Goal: Task Accomplishment & Management: Manage account settings

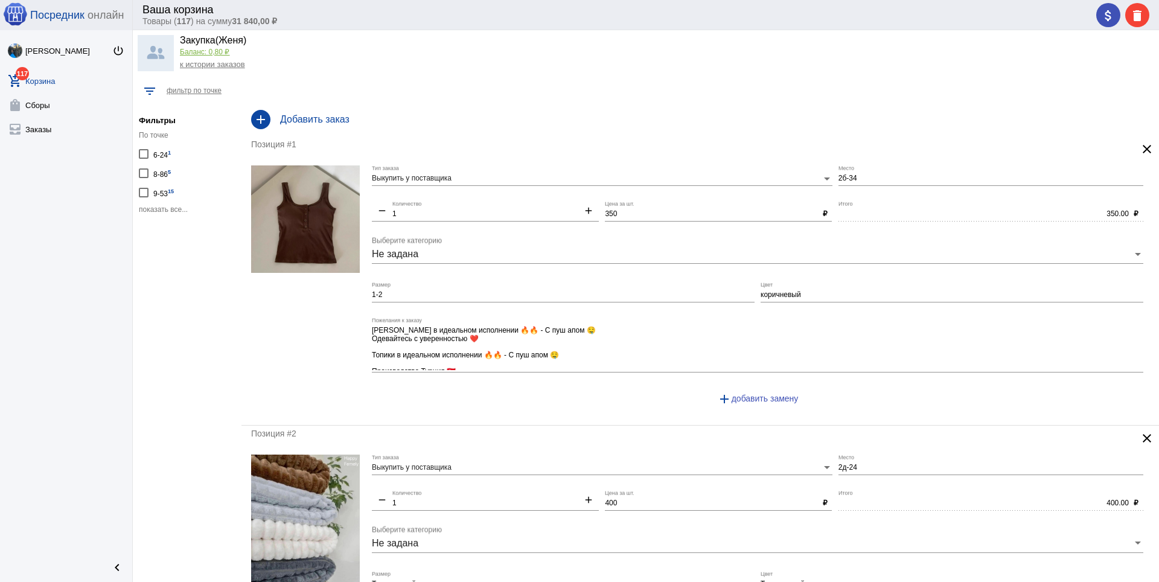
scroll to position [30, 0]
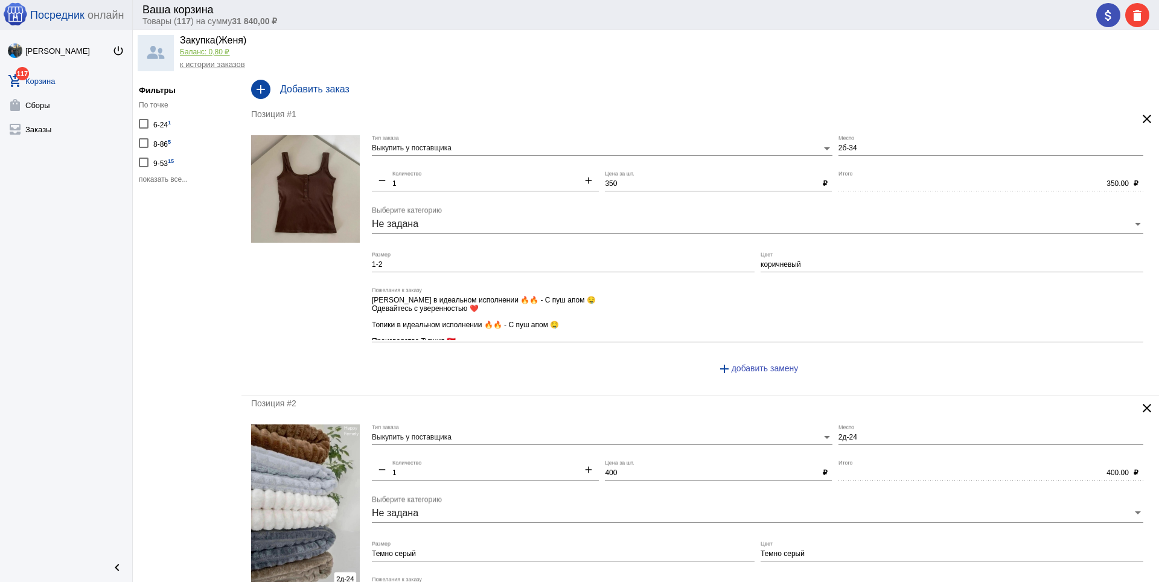
click at [167, 179] on span "показать все..." at bounding box center [163, 179] width 49 height 8
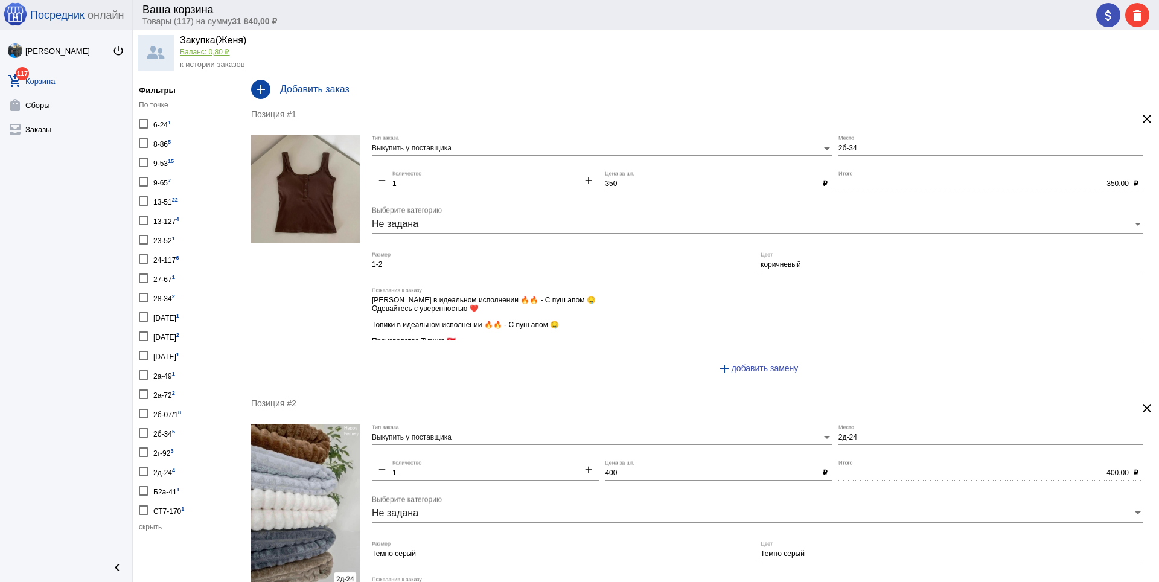
click at [169, 203] on div "13-51 22" at bounding box center [165, 201] width 25 height 16
checkbox input "true"
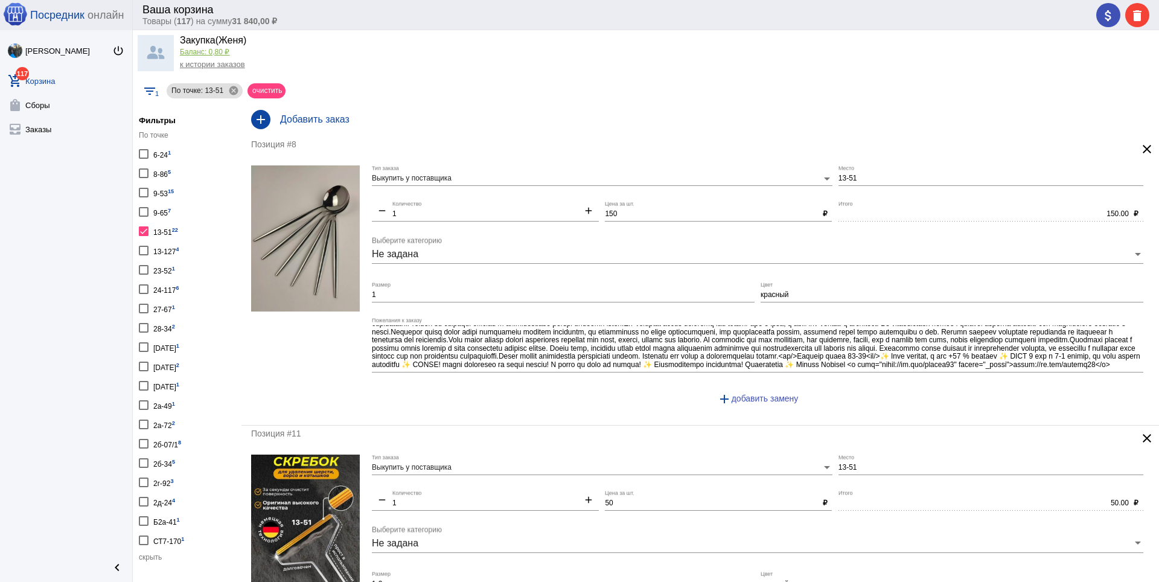
click at [149, 231] on label "13-51 22" at bounding box center [158, 231] width 39 height 16
checkbox input "false"
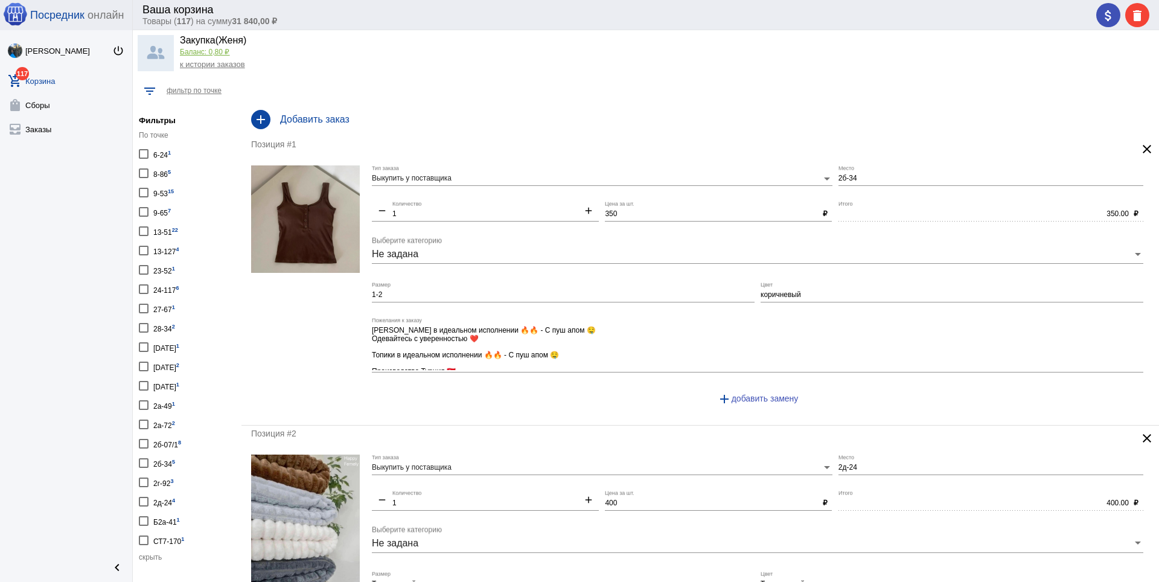
click at [146, 214] on div at bounding box center [144, 212] width 10 height 10
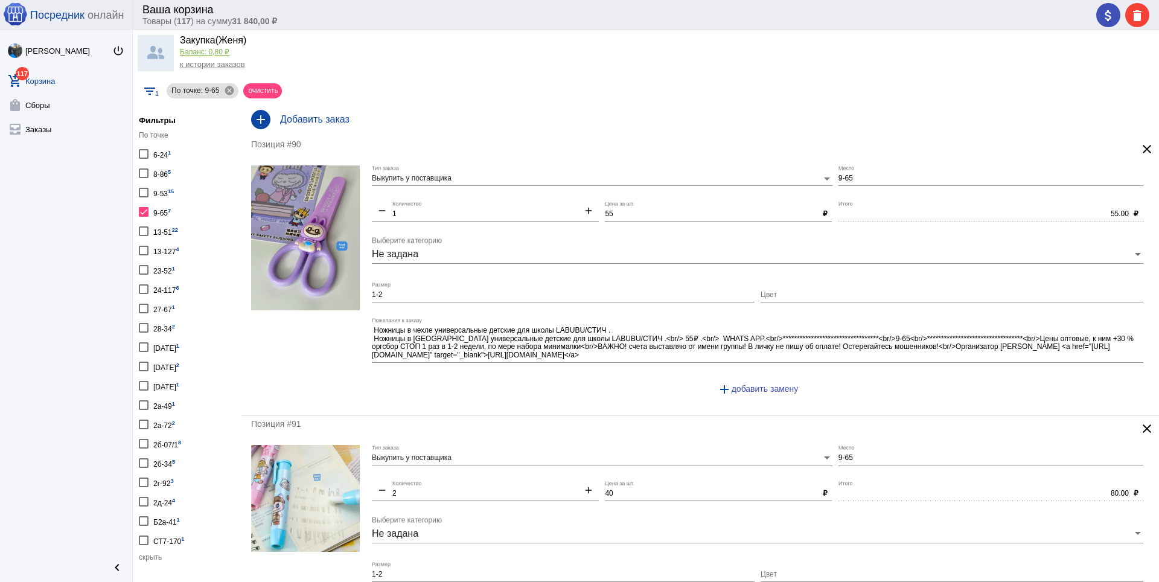
click at [147, 211] on div at bounding box center [144, 212] width 10 height 10
checkbox input "false"
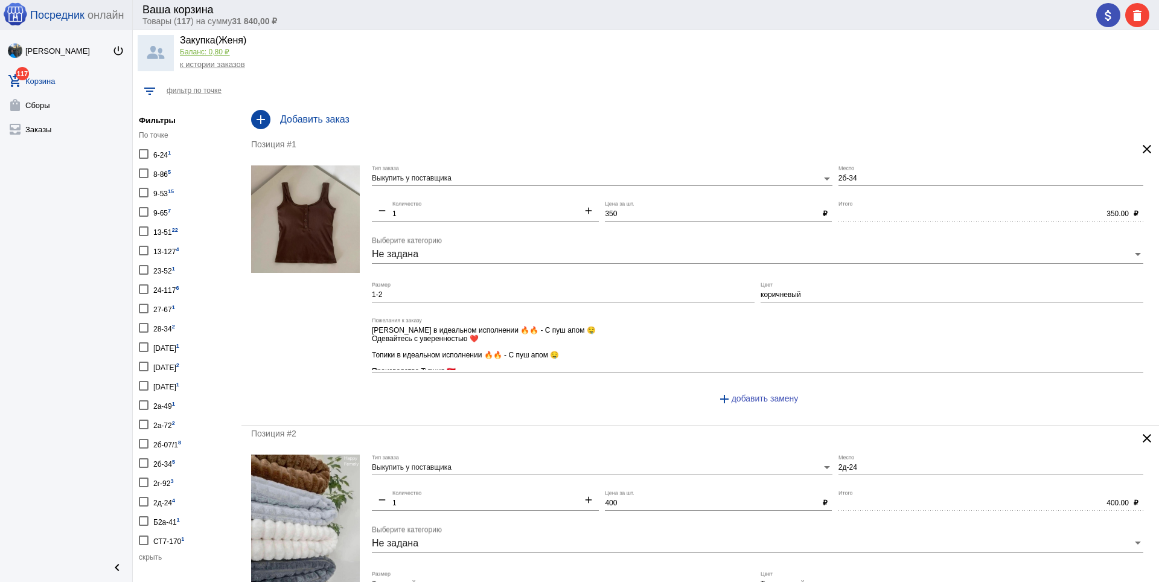
click at [144, 171] on div at bounding box center [144, 173] width 10 height 10
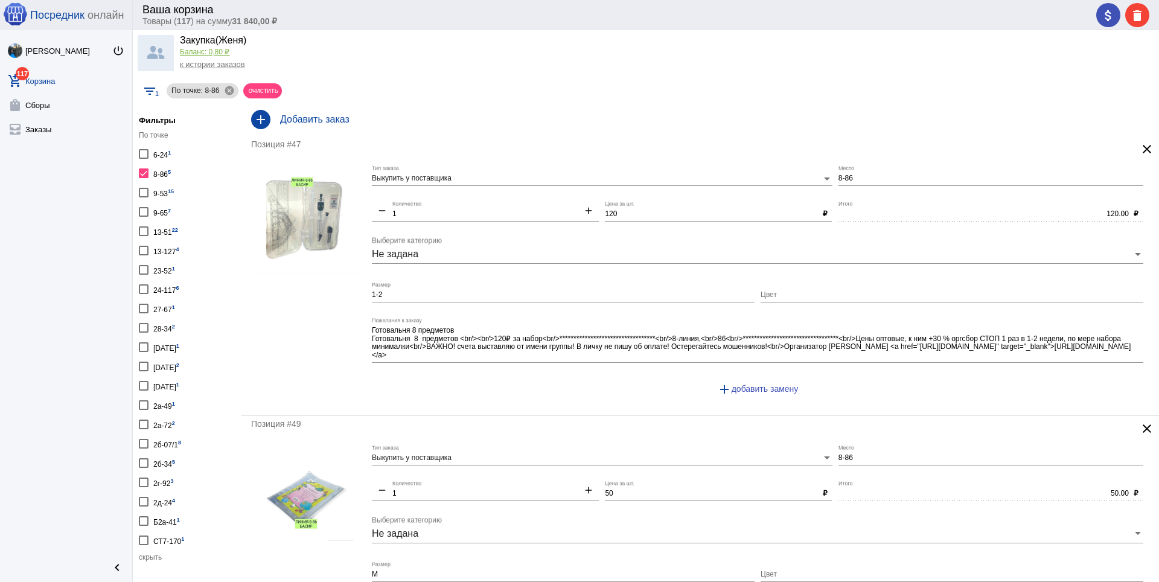
click at [144, 171] on div at bounding box center [144, 173] width 10 height 10
checkbox input "false"
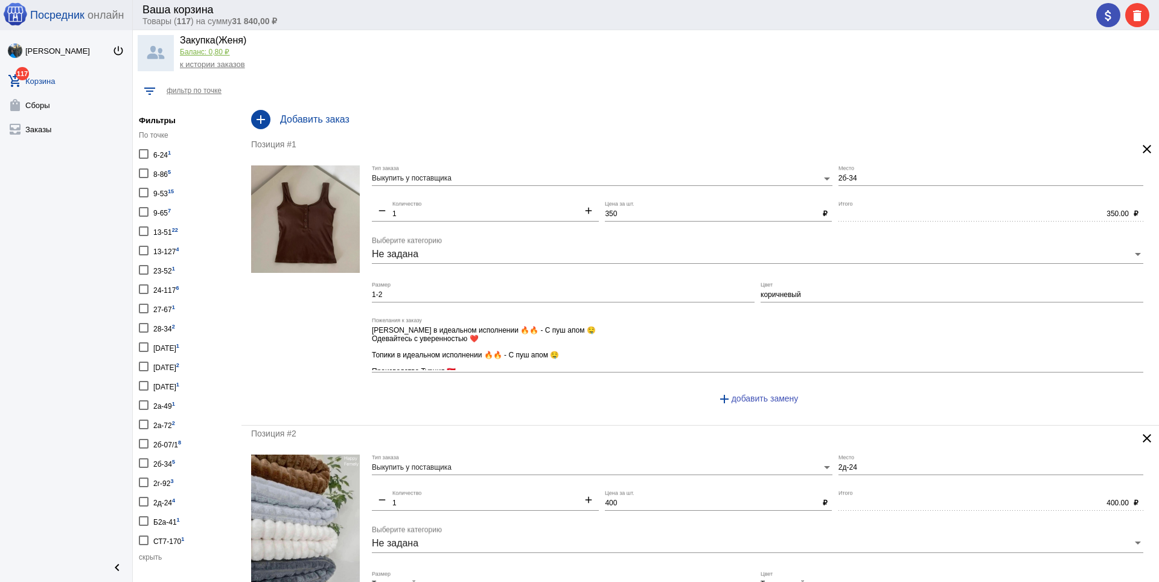
click at [143, 290] on div at bounding box center [144, 289] width 10 height 10
checkbox input "true"
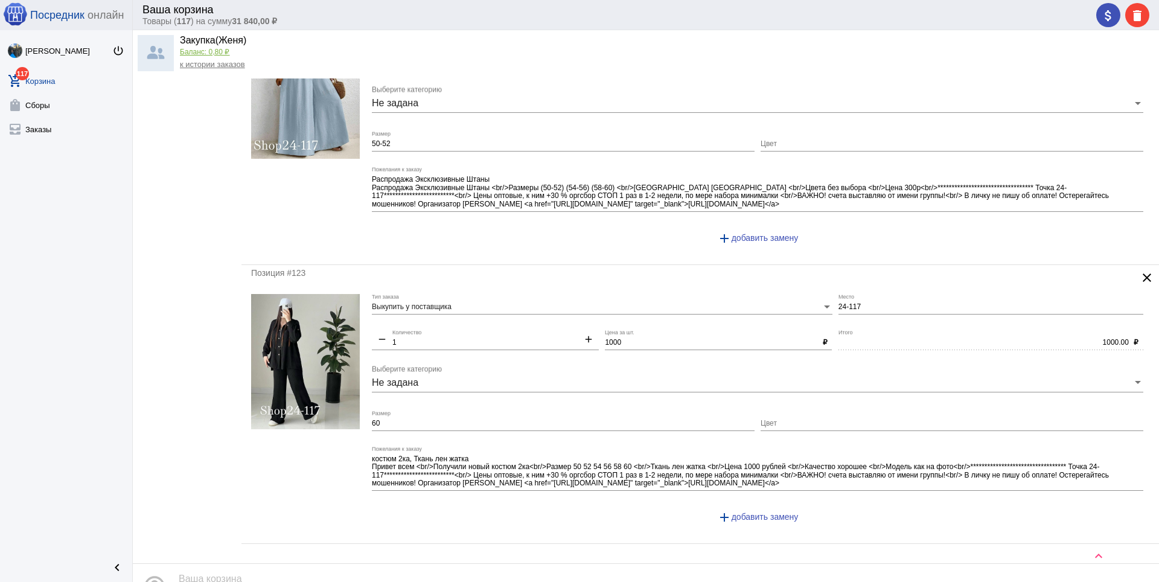
scroll to position [1339, 0]
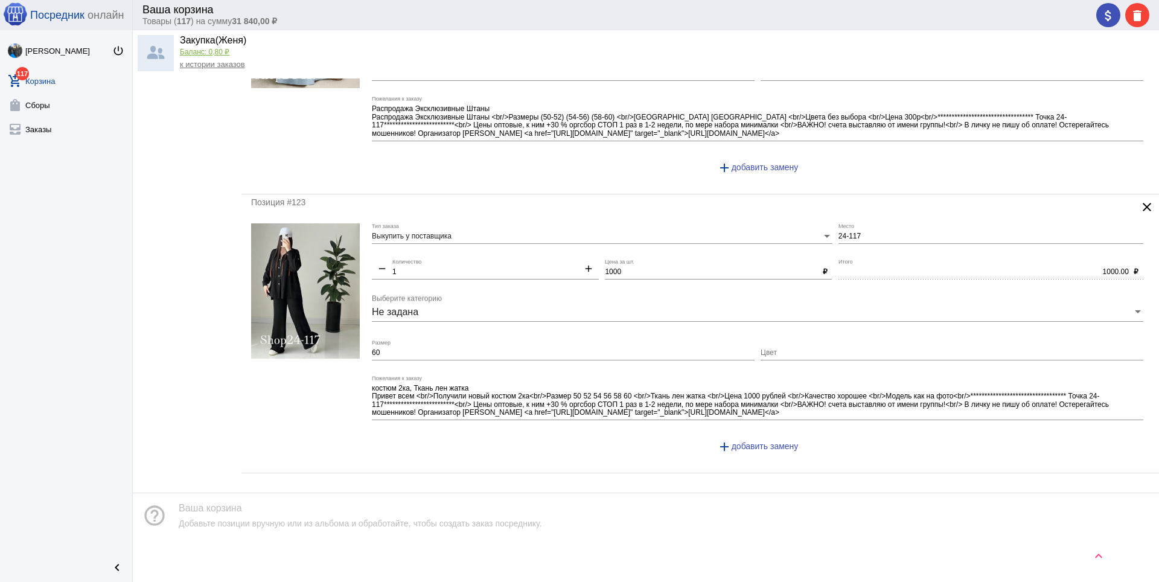
click at [1141, 205] on mat-icon "clear" at bounding box center [1147, 207] width 14 height 14
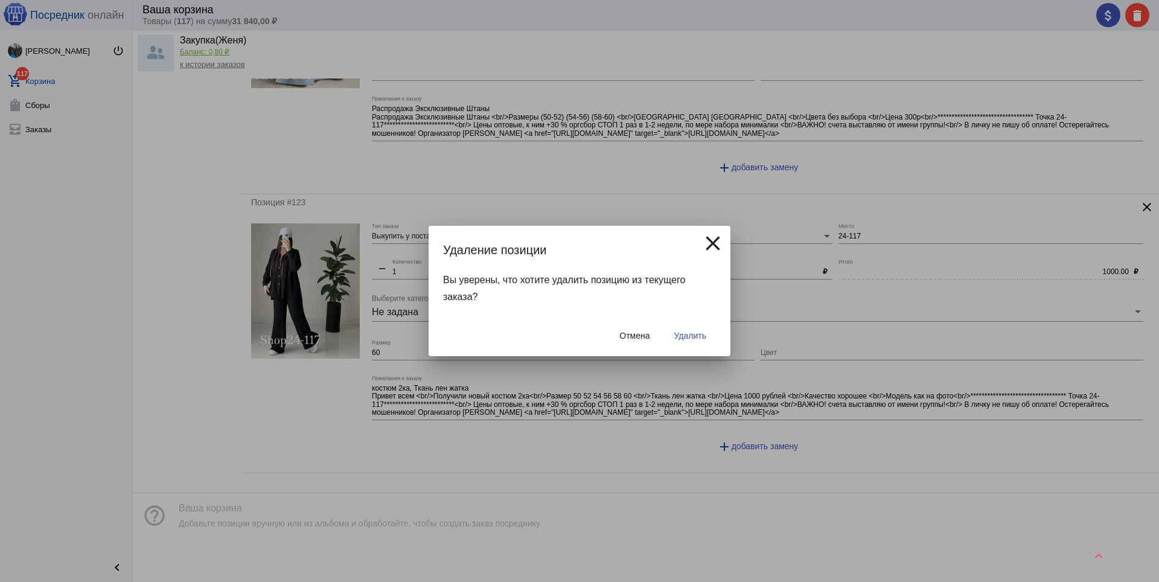
click at [691, 336] on span "Удалить" at bounding box center [690, 336] width 32 height 10
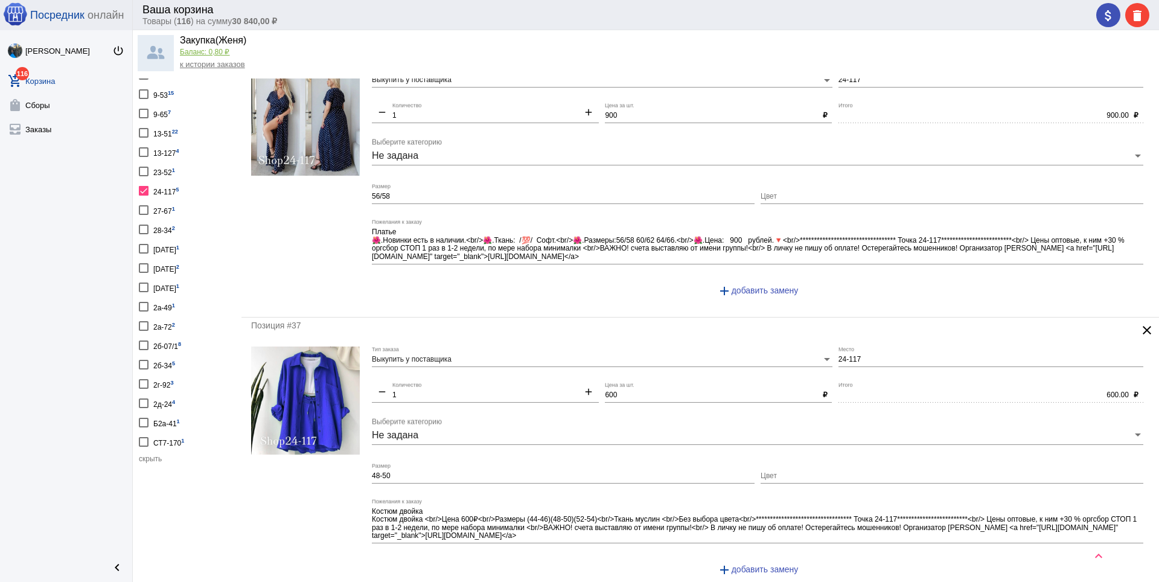
scroll to position [0, 0]
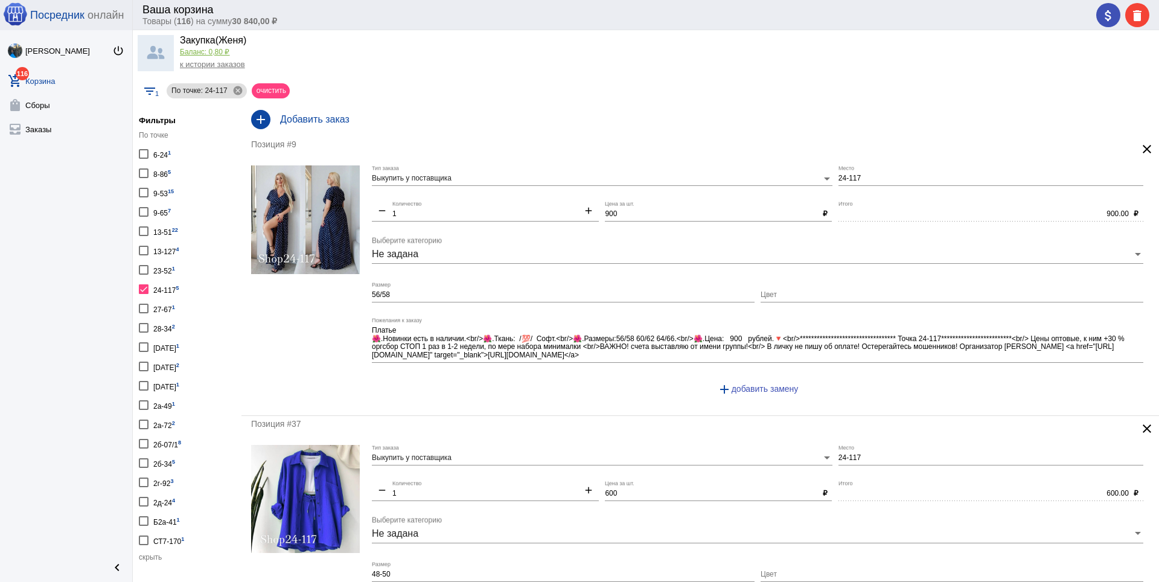
click at [1140, 147] on mat-icon "clear" at bounding box center [1147, 149] width 14 height 14
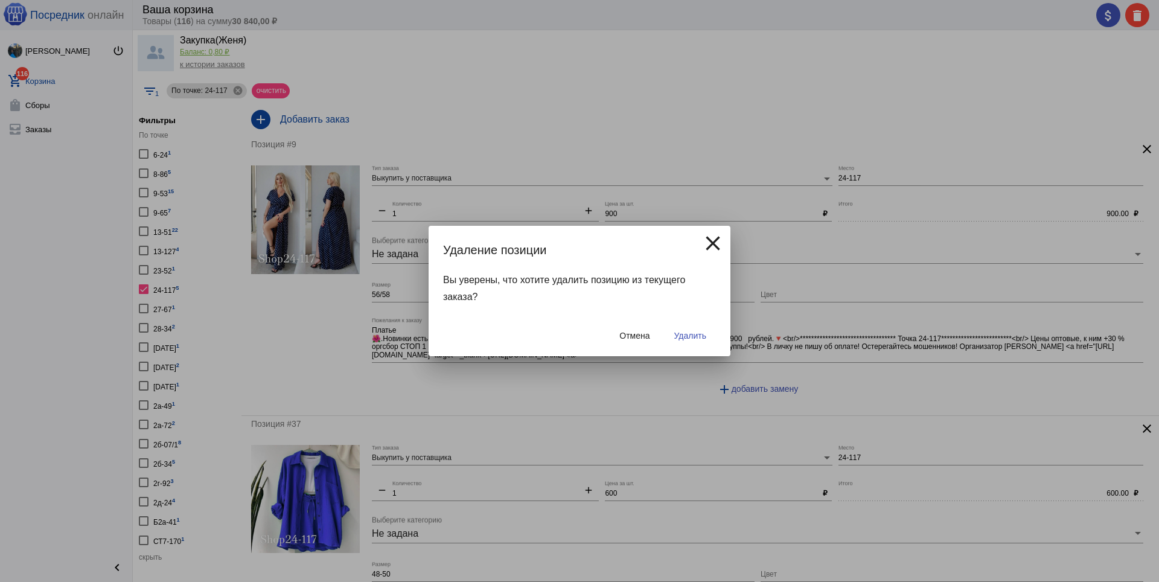
click at [695, 331] on span "Удалить" at bounding box center [690, 336] width 32 height 10
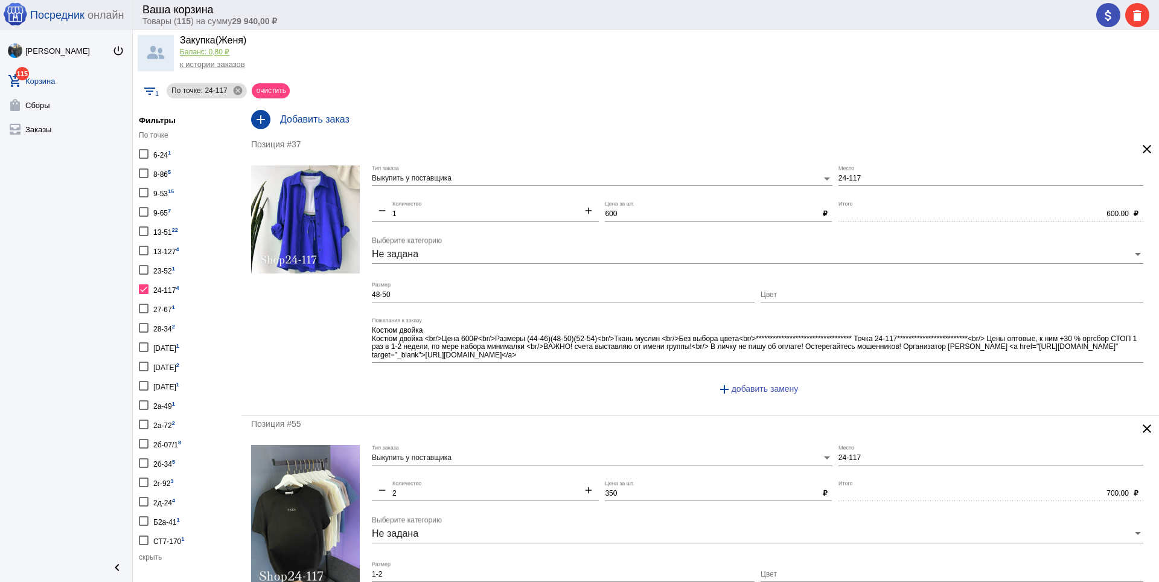
click at [1140, 148] on mat-icon "clear" at bounding box center [1147, 149] width 14 height 14
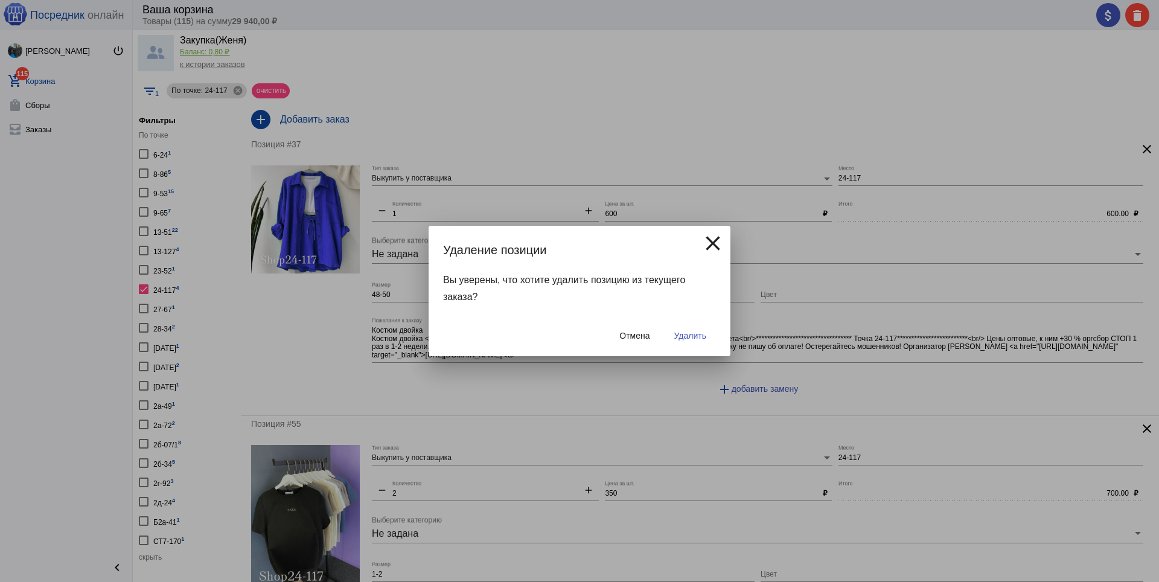
click at [706, 338] on span "Удалить" at bounding box center [690, 336] width 32 height 10
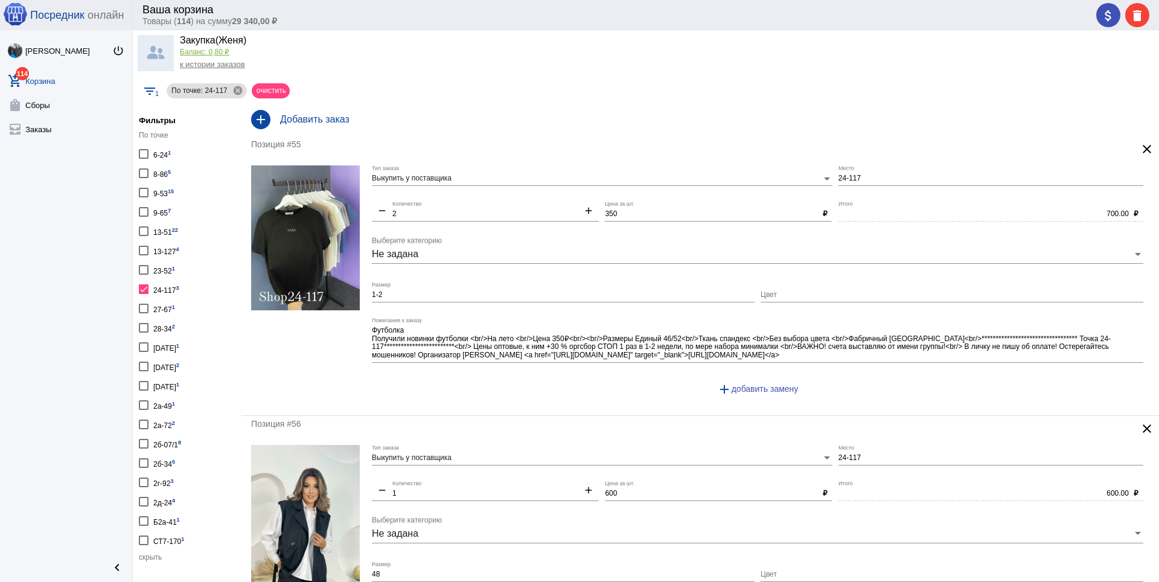
click at [1140, 148] on mat-icon "clear" at bounding box center [1147, 149] width 14 height 14
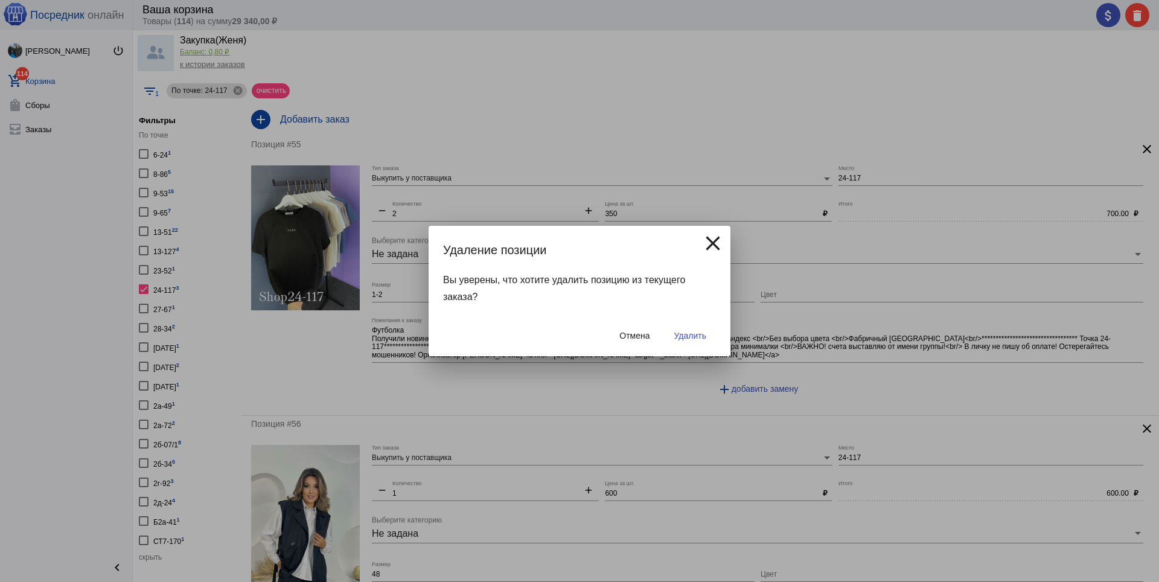
click at [697, 337] on span "Удалить" at bounding box center [690, 336] width 32 height 10
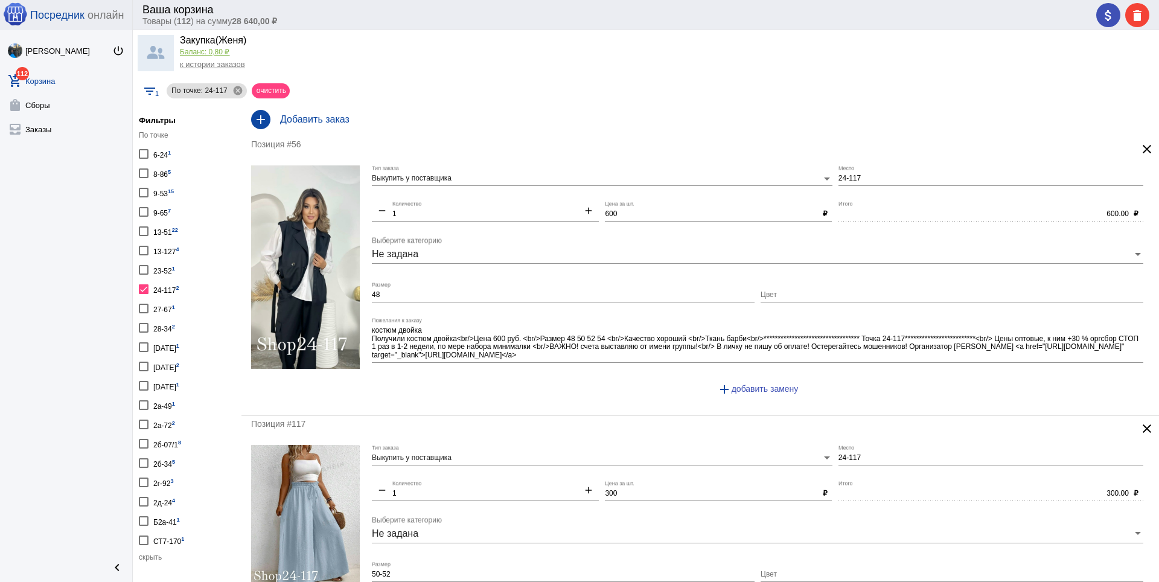
click at [1140, 148] on mat-icon "clear" at bounding box center [1147, 149] width 14 height 14
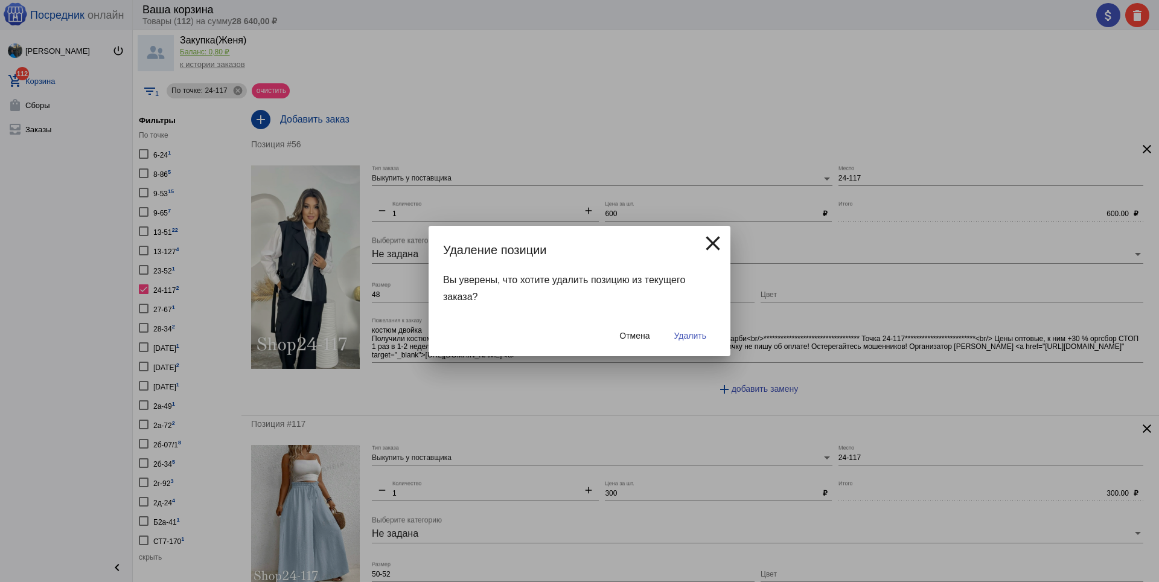
click at [694, 331] on span "Удалить" at bounding box center [690, 336] width 32 height 10
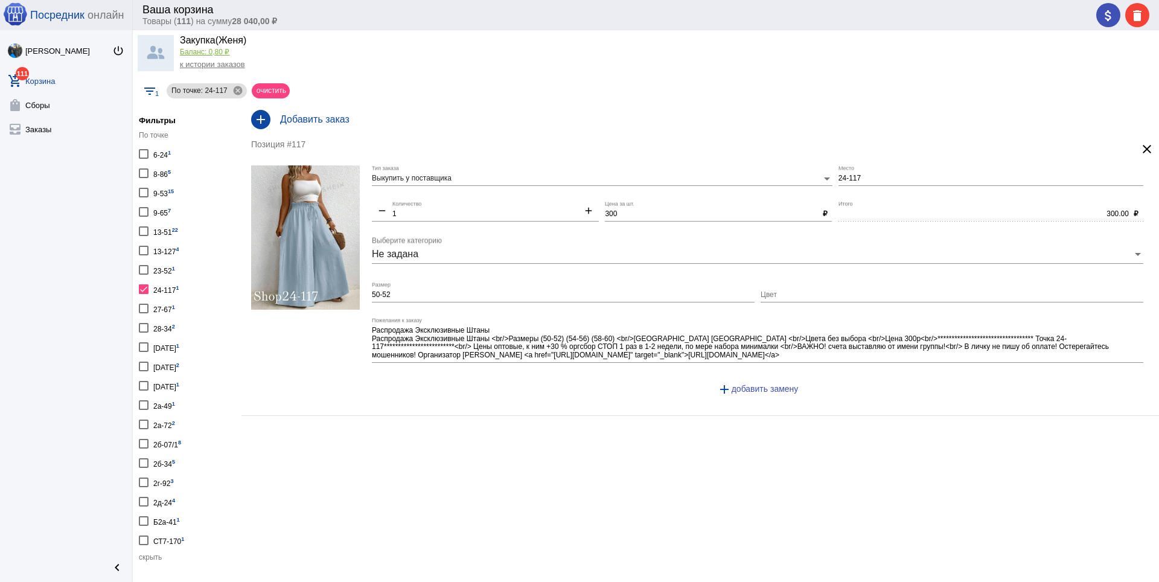
click at [1140, 148] on mat-icon "clear" at bounding box center [1147, 149] width 14 height 14
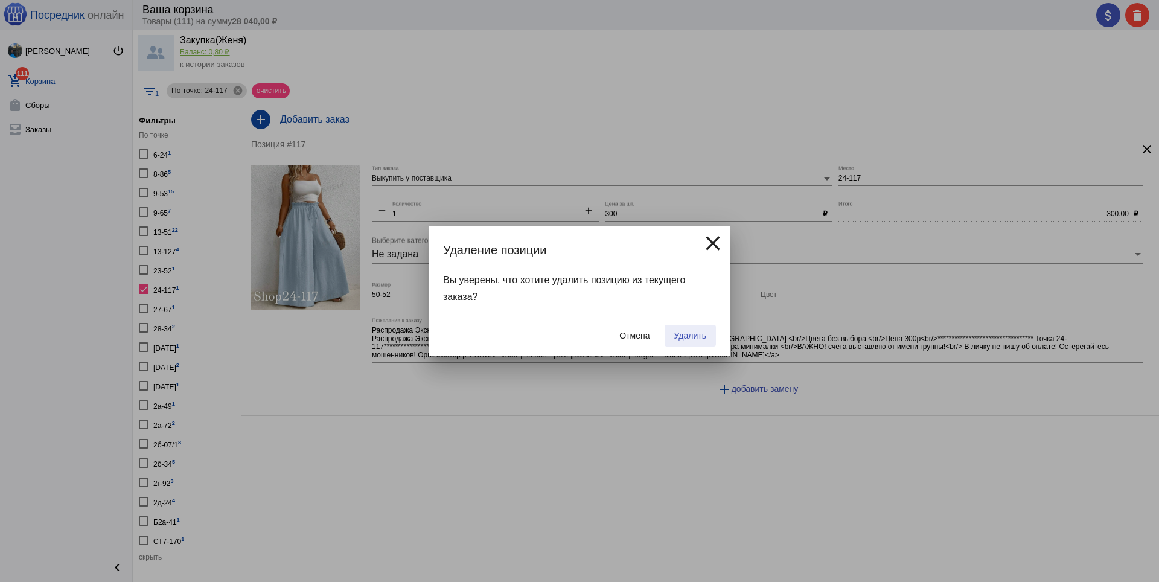
click at [697, 336] on span "Удалить" at bounding box center [690, 336] width 32 height 10
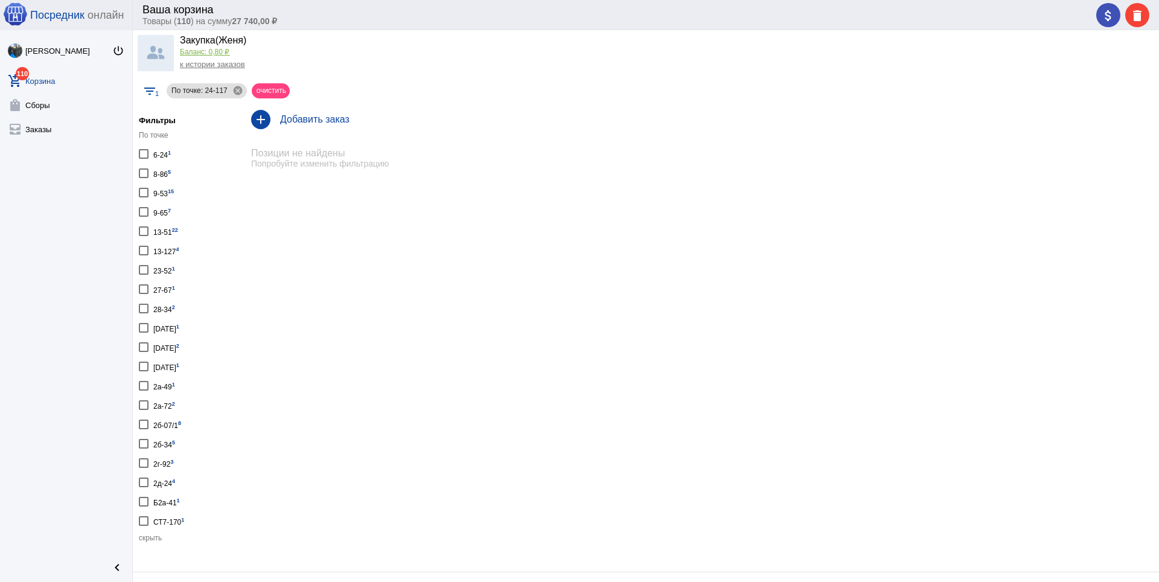
click at [147, 447] on div at bounding box center [144, 444] width 10 height 10
checkbox input "true"
